Goal: Check status: Check status

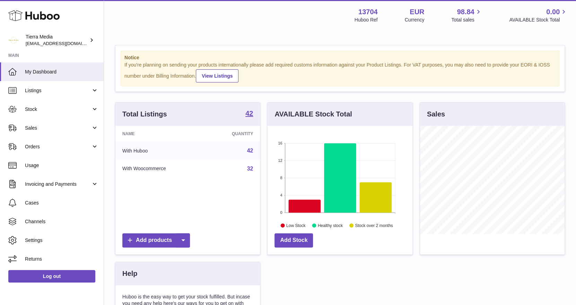
scroll to position [108, 145]
click at [56, 109] on span "Stock" at bounding box center [58, 109] width 66 height 7
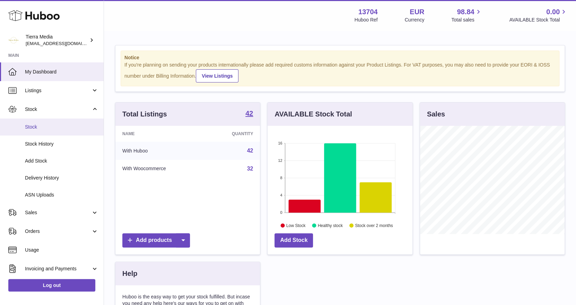
click at [37, 128] on span "Stock" at bounding box center [61, 127] width 73 height 7
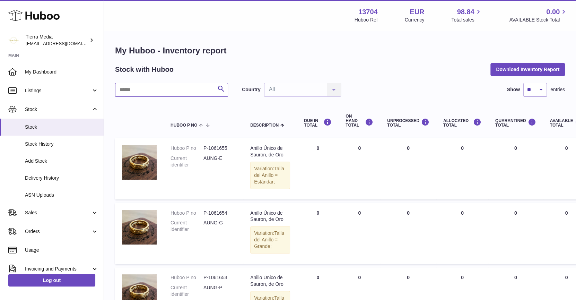
click at [160, 86] on input "text" at bounding box center [171, 90] width 113 height 14
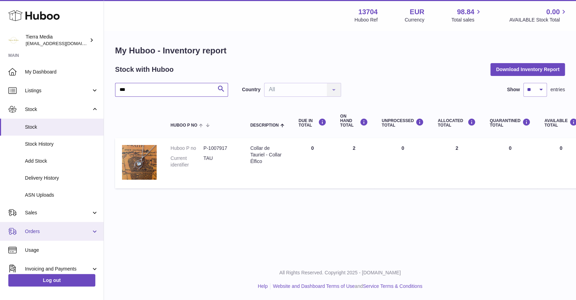
type input "***"
click at [43, 234] on link "Orders" at bounding box center [52, 231] width 104 height 19
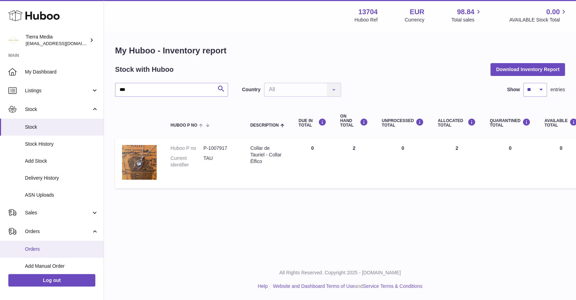
click at [43, 244] on link "Orders" at bounding box center [52, 248] width 104 height 17
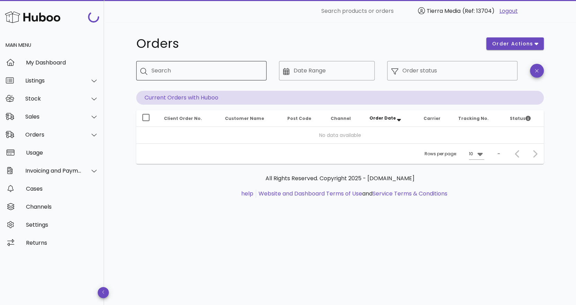
click at [164, 71] on input "Search" at bounding box center [205, 70] width 109 height 11
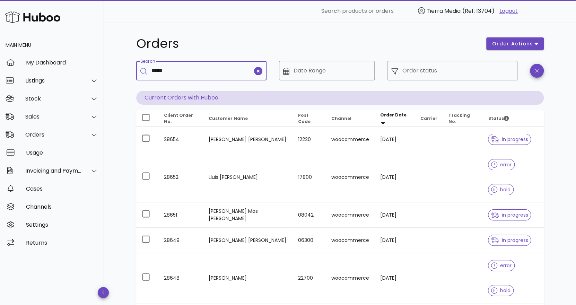
type input "*****"
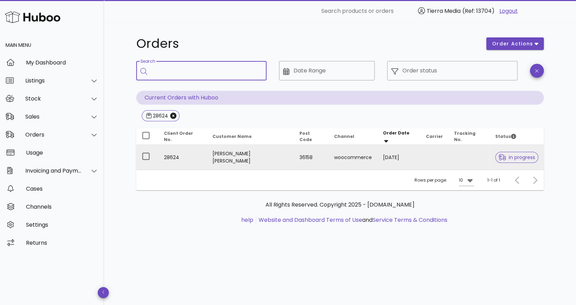
click at [448, 154] on td at bounding box center [468, 157] width 41 height 25
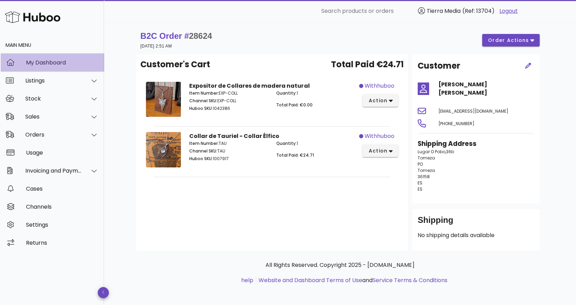
click at [74, 57] on div "My Dashboard" at bounding box center [62, 62] width 72 height 15
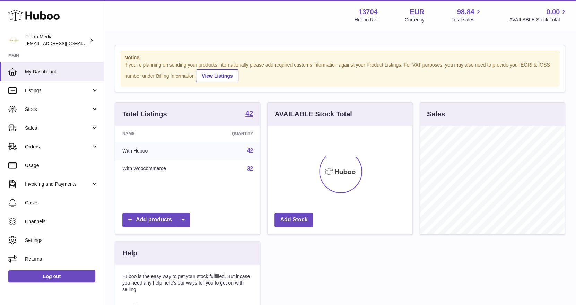
scroll to position [108, 145]
